Goal: Task Accomplishment & Management: Manage account settings

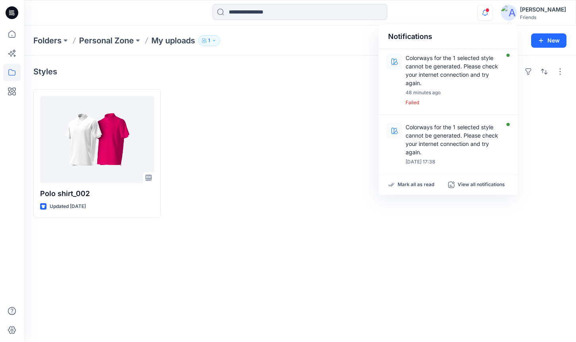
click at [543, 8] on div "[PERSON_NAME] Friends" at bounding box center [533, 13] width 65 height 16
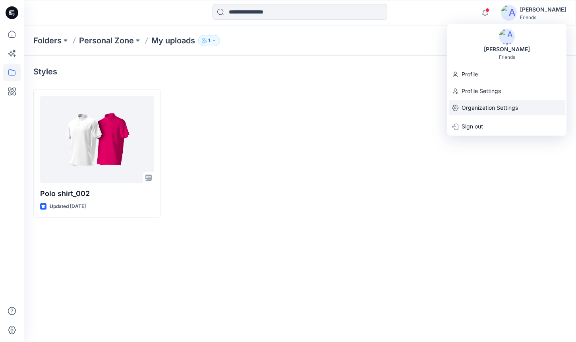
click at [499, 106] on p "Organization Settings" at bounding box center [490, 107] width 56 height 15
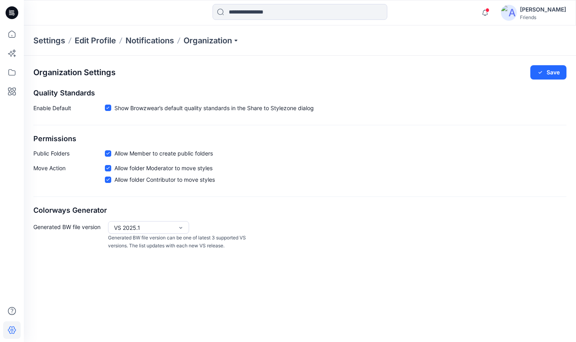
click at [189, 224] on div "VS 2025.1 Generated BW file version can be one of latest 3 supported VS version…" at bounding box center [178, 235] width 141 height 29
click at [179, 238] on div "VS 2025.2" at bounding box center [149, 244] width 78 height 14
click at [528, 81] on div "Organization Settings Save Quality Standards Enable Default Show Browzwear’s de…" at bounding box center [300, 158] width 552 height 204
click at [541, 77] on button "Save" at bounding box center [548, 72] width 36 height 14
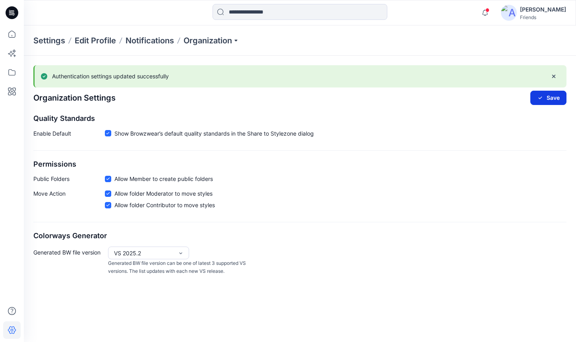
click at [551, 100] on button "Save" at bounding box center [548, 98] width 36 height 14
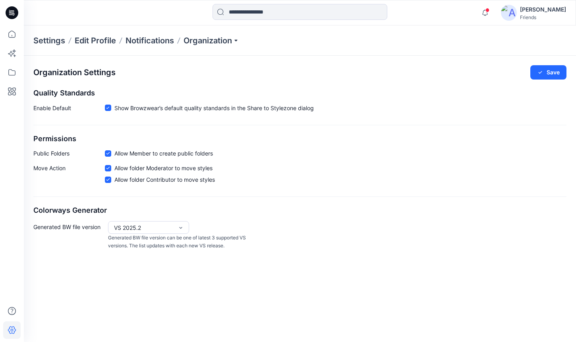
click at [434, 89] on h2 "Quality Standards" at bounding box center [299, 93] width 533 height 8
click at [159, 47] on div "Settings Edit Profile Notifications Organization" at bounding box center [300, 40] width 552 height 30
click at [168, 43] on p "Notifications" at bounding box center [150, 40] width 48 height 11
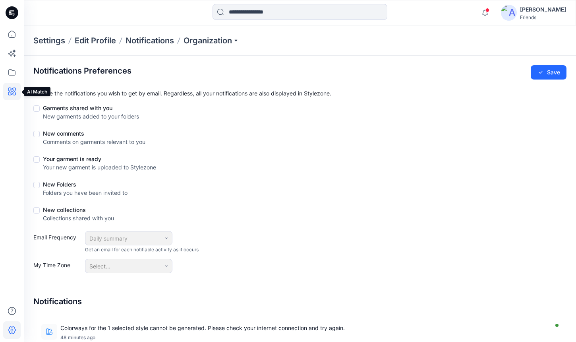
click at [7, 95] on icon at bounding box center [11, 91] width 17 height 17
